Goal: Book appointment/travel/reservation

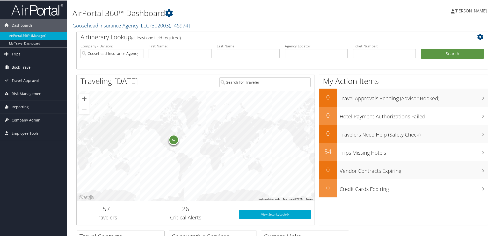
click at [26, 70] on span "Book Travel" at bounding box center [22, 66] width 20 height 13
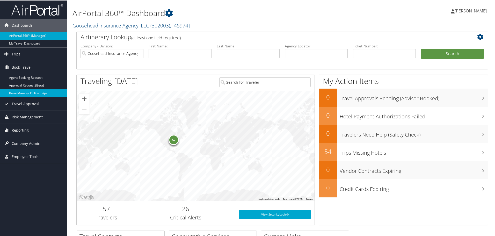
click at [28, 93] on link "Book/Manage Online Trips" at bounding box center [33, 93] width 67 height 8
